Goal: Navigation & Orientation: Find specific page/section

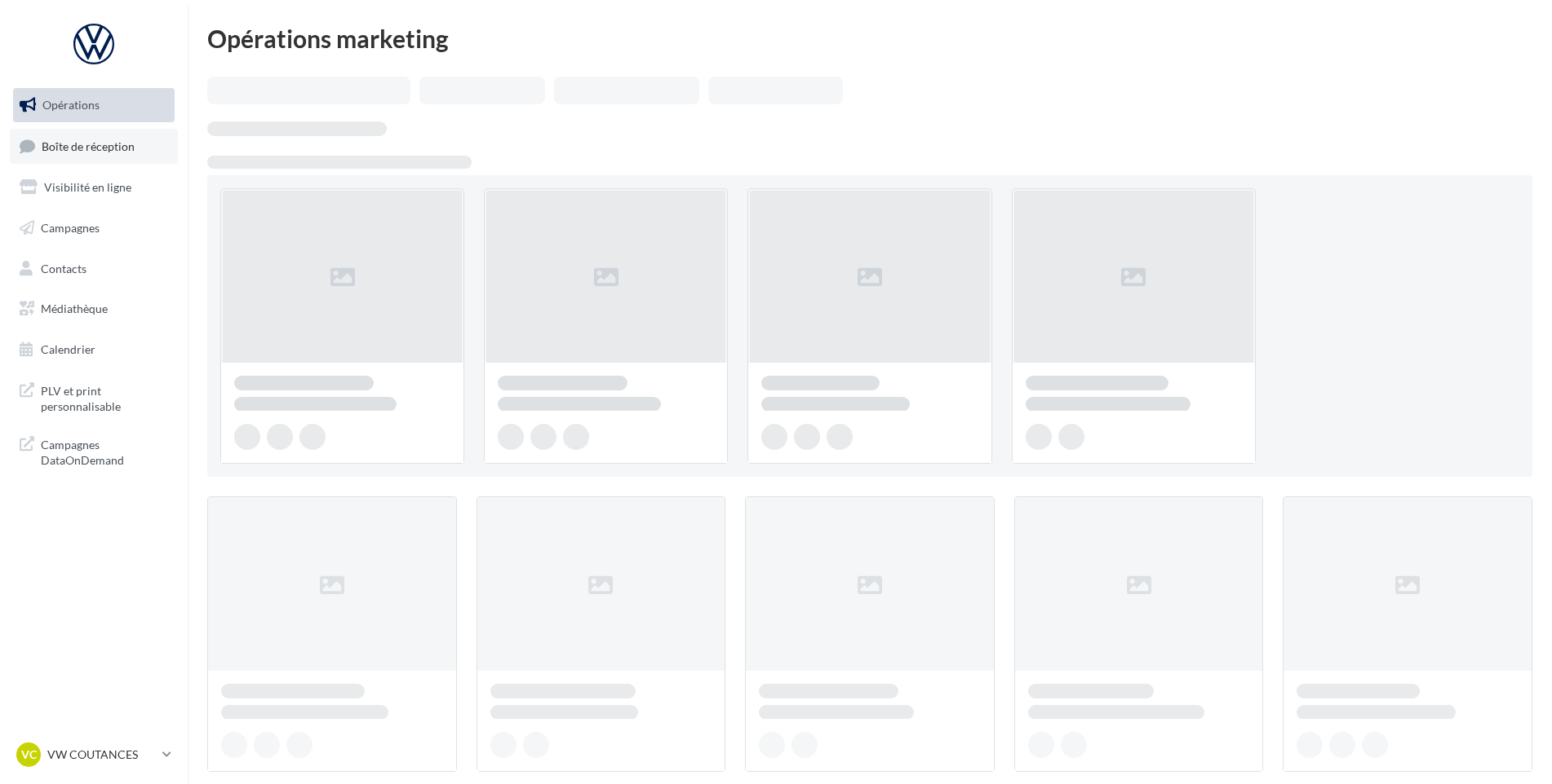
click at [141, 142] on link "Boîte de réception" at bounding box center [93, 146] width 168 height 35
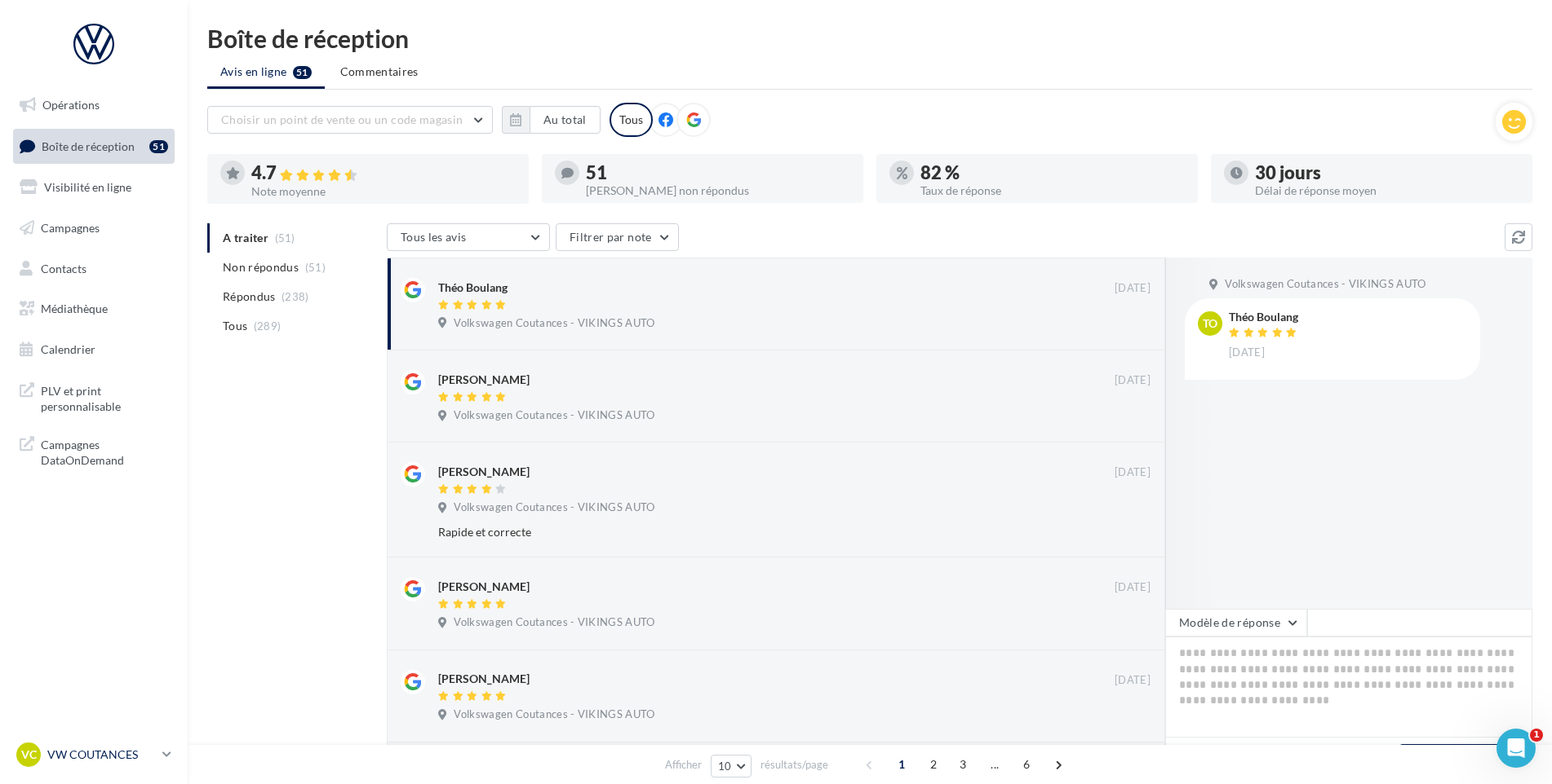
drag, startPoint x: 180, startPoint y: 750, endPoint x: 134, endPoint y: 756, distance: 46.4
click at [180, 750] on div "VC VW COUTANCES vw-cou-vau" at bounding box center [93, 762] width 188 height 44
click at [132, 755] on p "VW COUTANCES" at bounding box center [102, 755] width 109 height 16
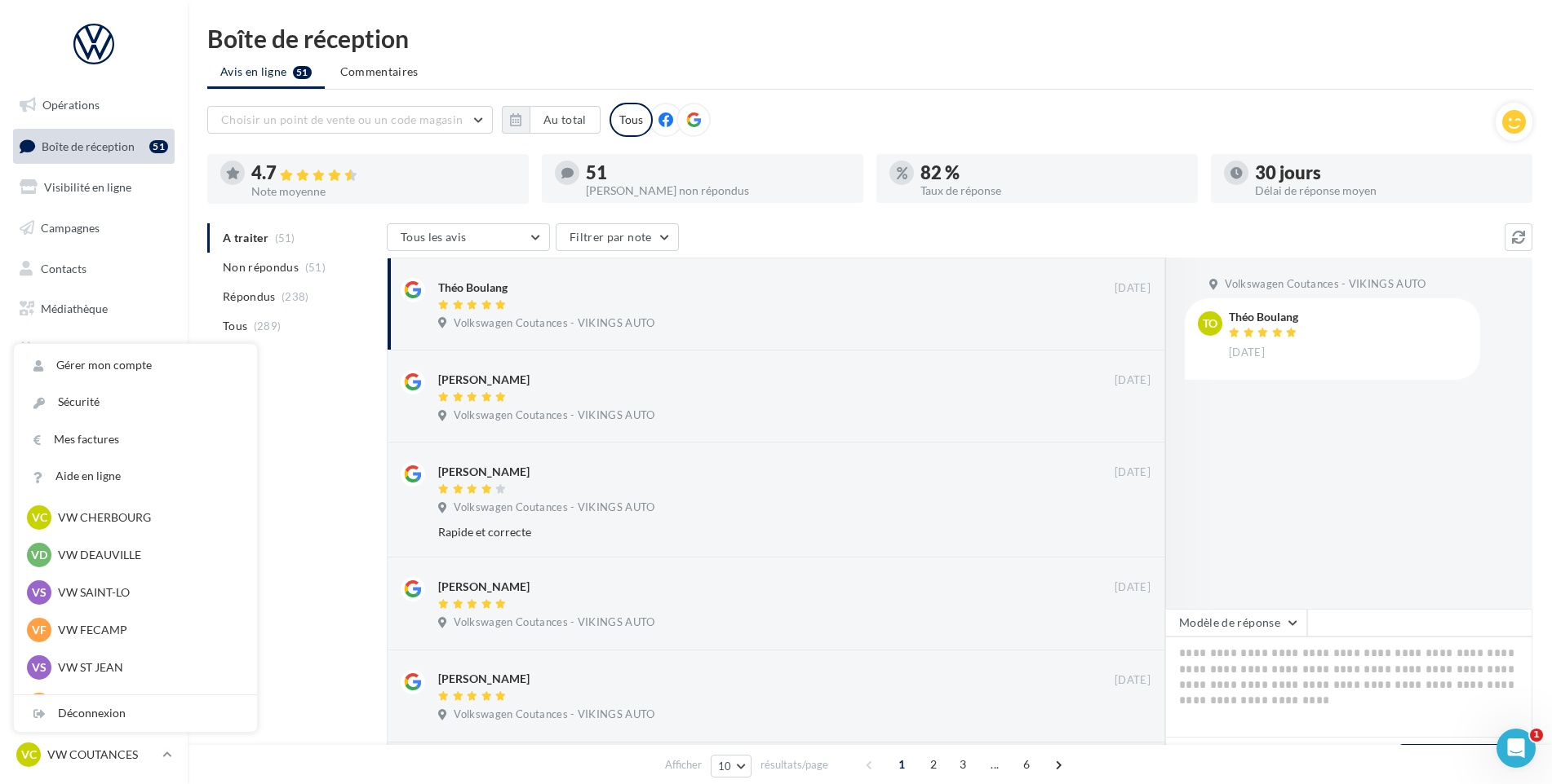
scroll to position [245, 0]
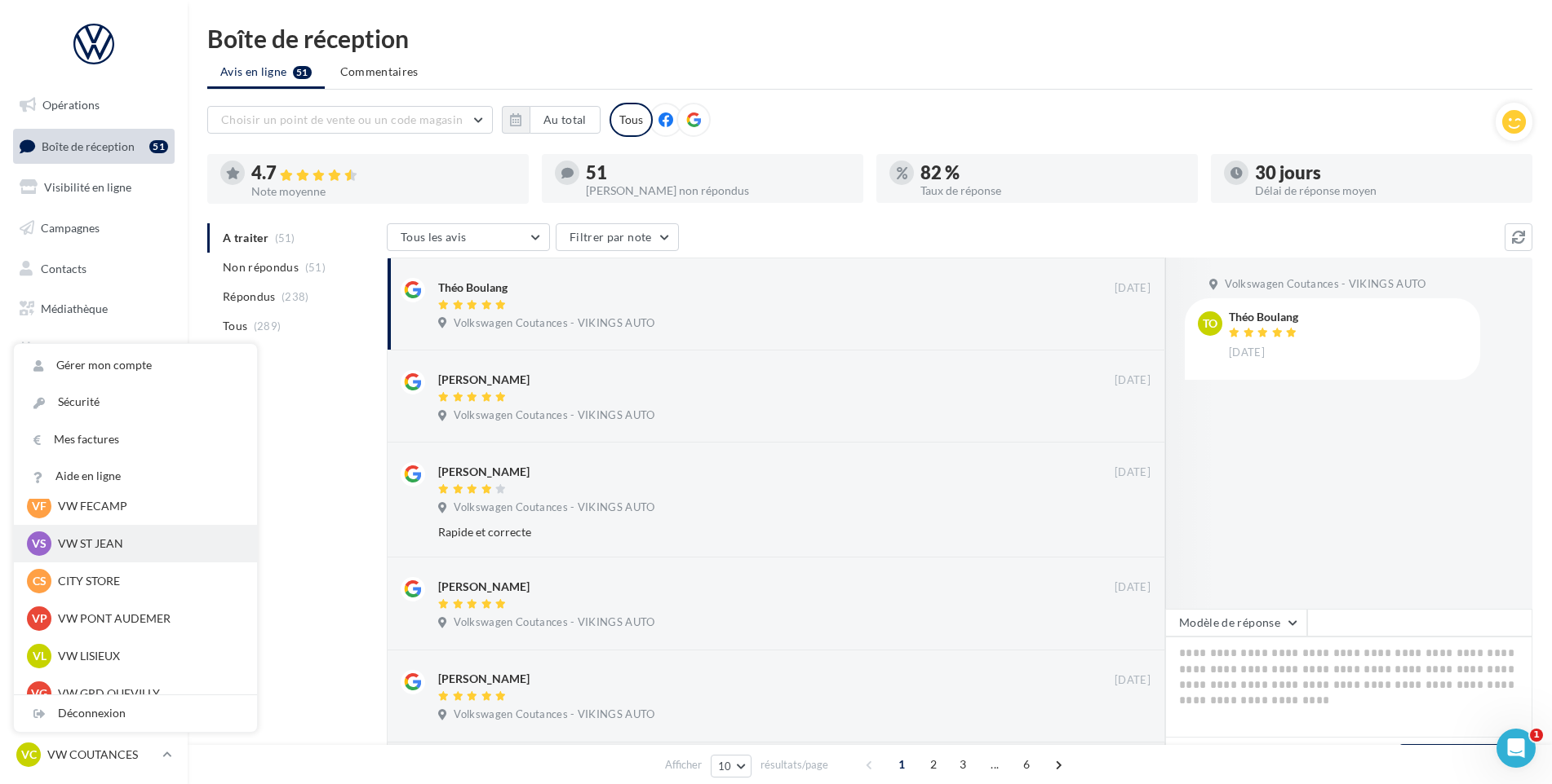
click at [110, 551] on p "VW ST JEAN" at bounding box center [148, 544] width 180 height 16
